Goal: Task Accomplishment & Management: Use online tool/utility

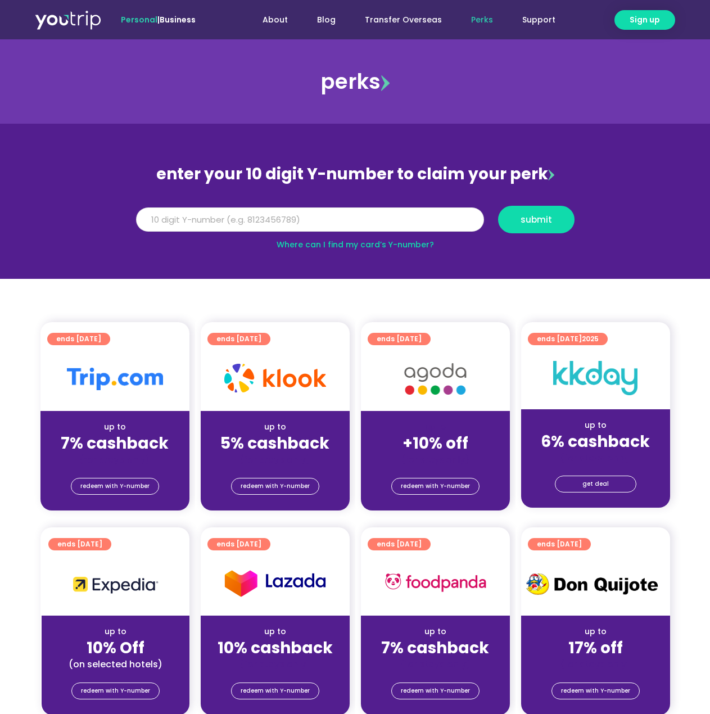
click at [275, 224] on input "Y Number" at bounding box center [310, 219] width 348 height 25
click at [243, 213] on input "Y Number" at bounding box center [310, 219] width 348 height 25
type input "8149518011"
click at [524, 220] on span "submit" at bounding box center [535, 219] width 31 height 8
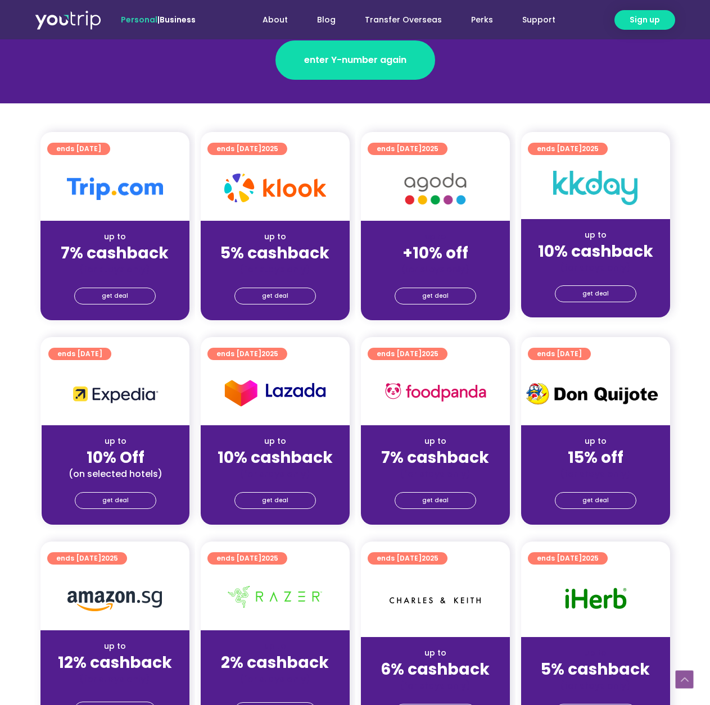
scroll to position [169, 0]
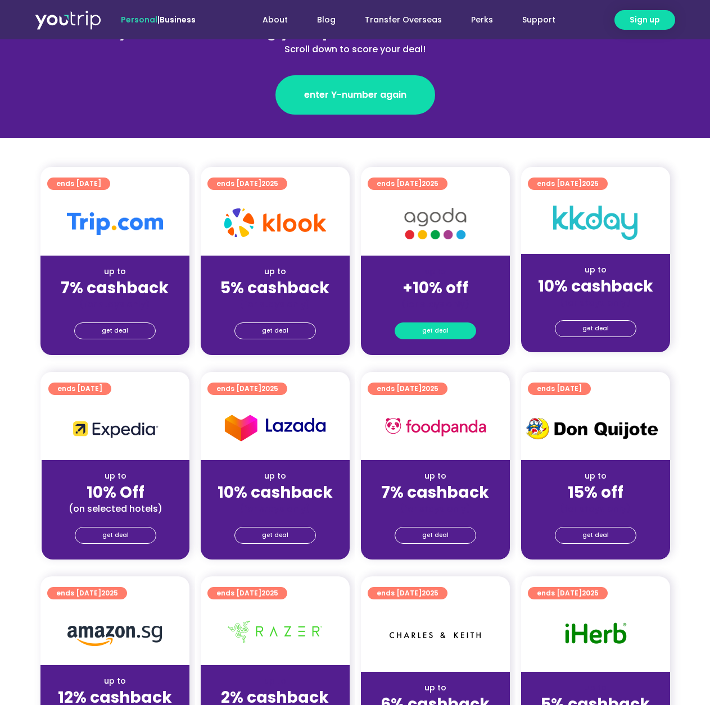
click at [457, 329] on link "get deal" at bounding box center [435, 331] width 81 height 17
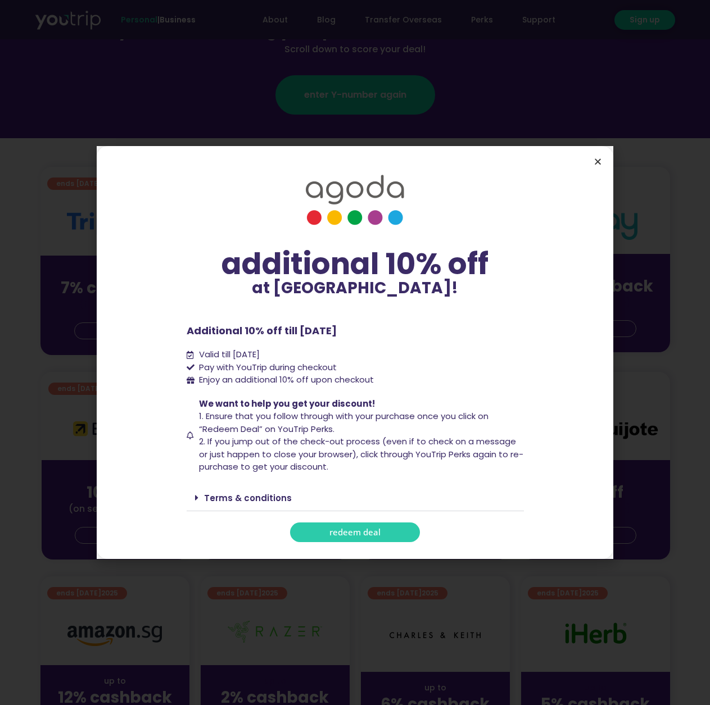
click at [597, 157] on icon "Close" at bounding box center [597, 161] width 8 height 8
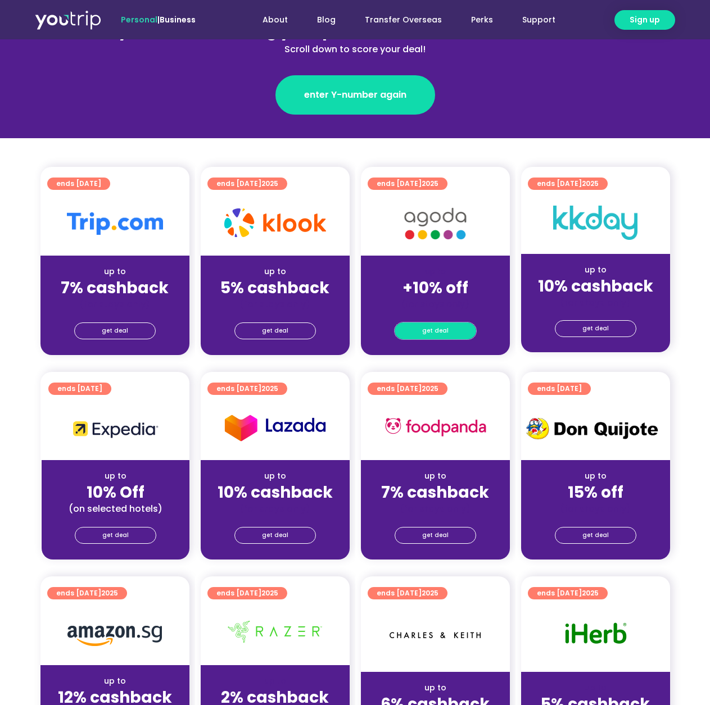
scroll to position [0, 0]
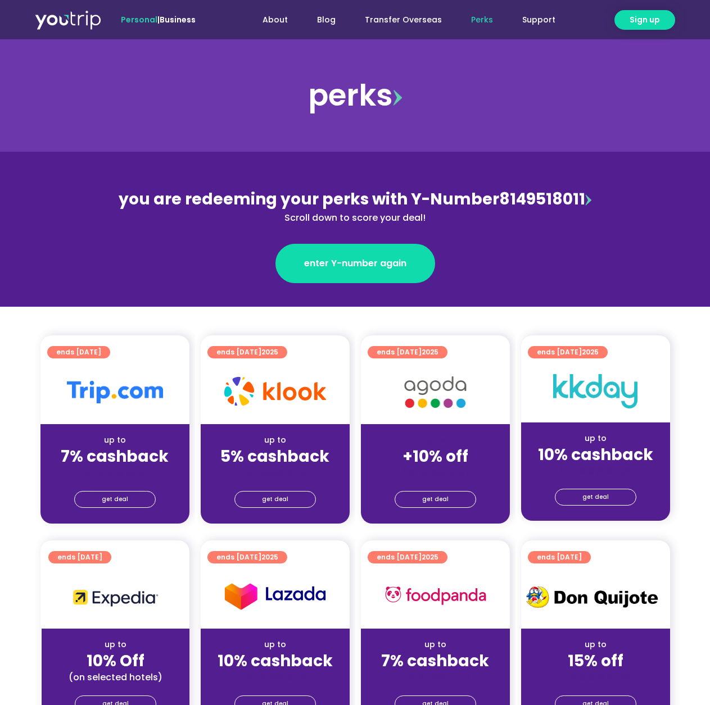
click at [480, 18] on link "Perks" at bounding box center [481, 20] width 51 height 21
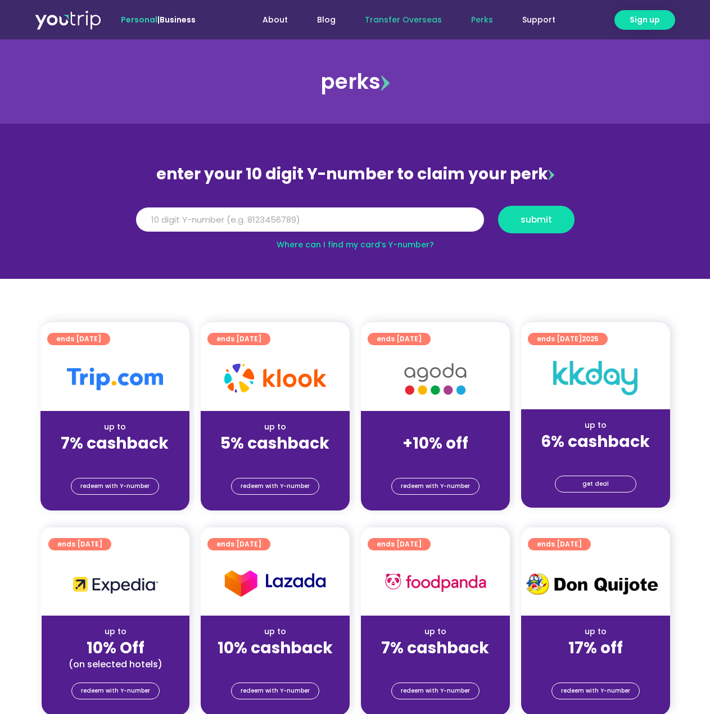
click at [429, 17] on link "Transfer Overseas" at bounding box center [403, 20] width 106 height 21
